Goal: Find contact information: Find contact information

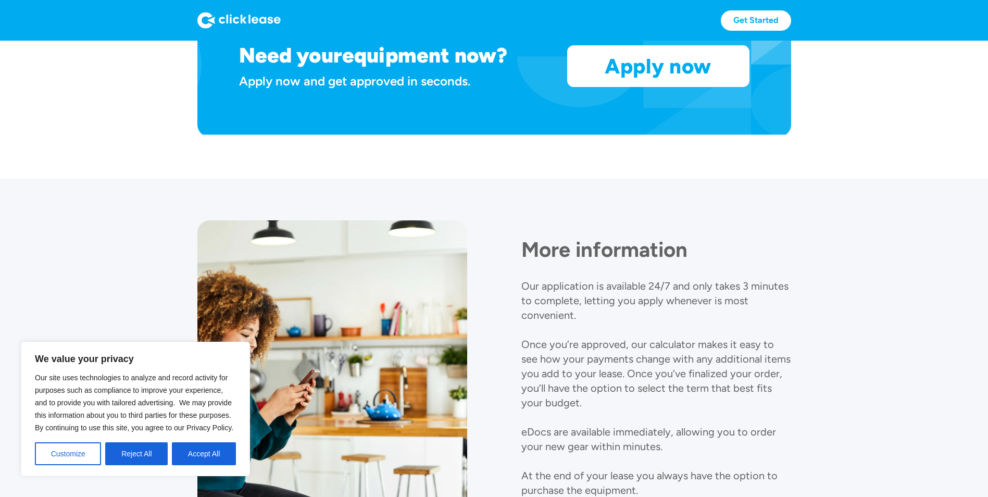
scroll to position [832, 0]
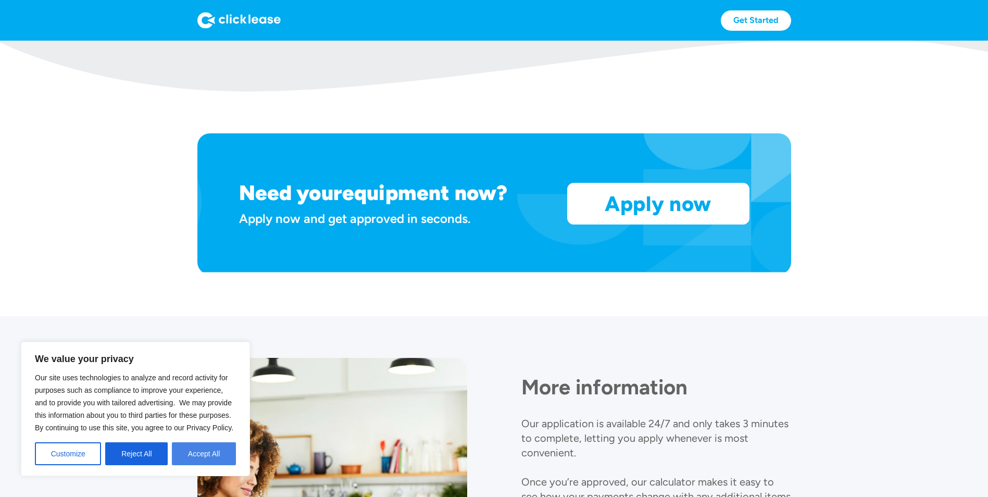
click at [209, 453] on button "Accept All" at bounding box center [204, 453] width 64 height 23
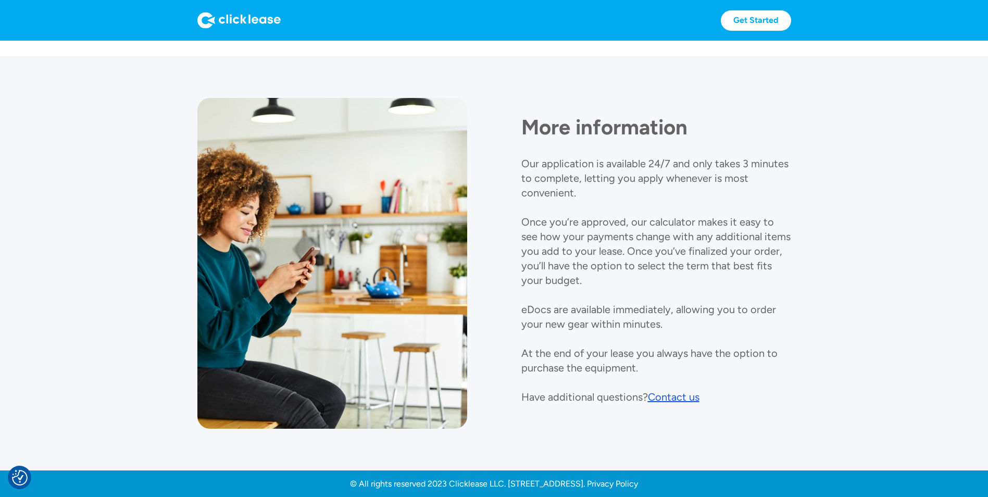
scroll to position [1092, 0]
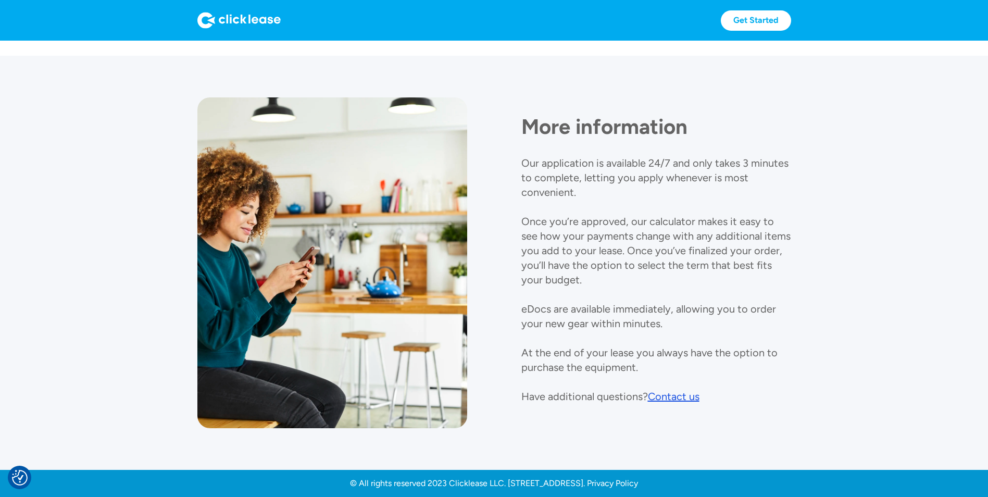
click at [679, 396] on div "Contact us" at bounding box center [674, 396] width 52 height 13
click at [649, 175] on p "Our application is available 24/7 and only takes 3 minutes to complete, letting…" at bounding box center [655, 280] width 269 height 246
click at [679, 401] on div "Contact us" at bounding box center [674, 396] width 52 height 13
click at [720, 169] on p "Our application is available 24/7 and only takes 3 minutes to complete, letting…" at bounding box center [655, 280] width 269 height 246
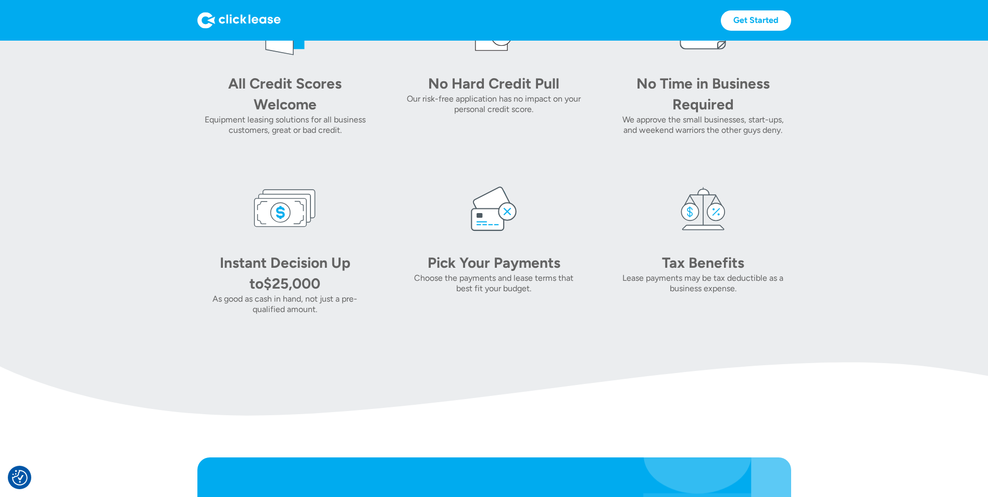
scroll to position [415, 0]
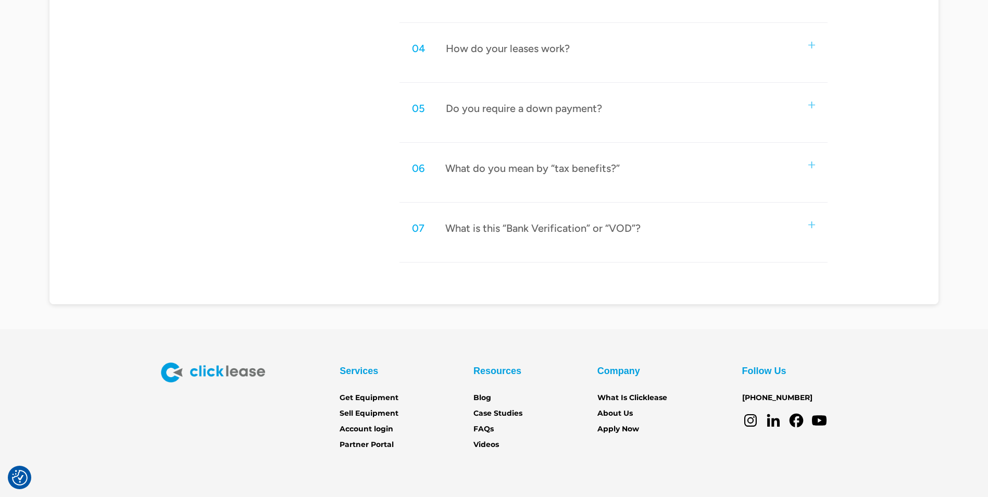
scroll to position [759, 0]
